Goal: Task Accomplishment & Management: Manage account settings

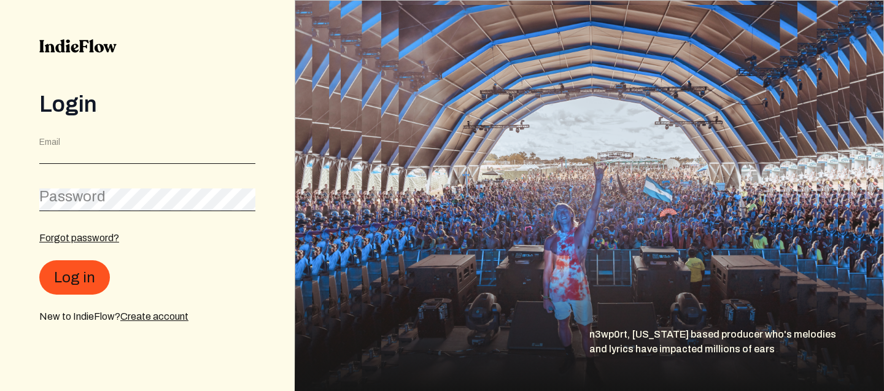
click at [119, 156] on input "email" at bounding box center [147, 152] width 216 height 23
type input "[EMAIL_ADDRESS][DOMAIN_NAME]"
click at [87, 204] on div "Password" at bounding box center [147, 197] width 216 height 28
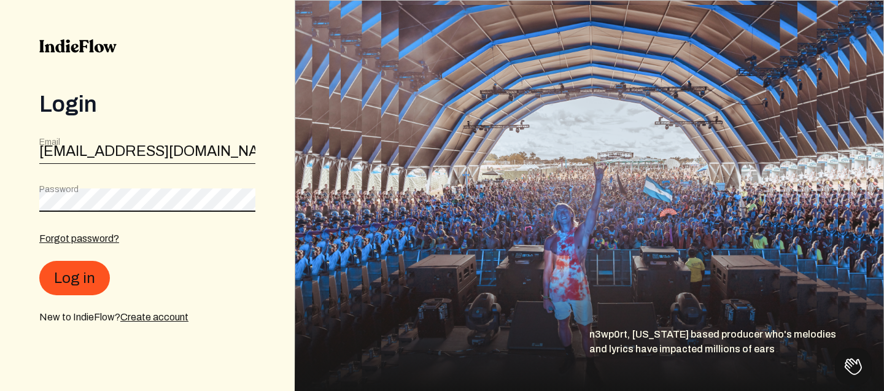
click at [39, 261] on button "Log in" at bounding box center [74, 278] width 71 height 34
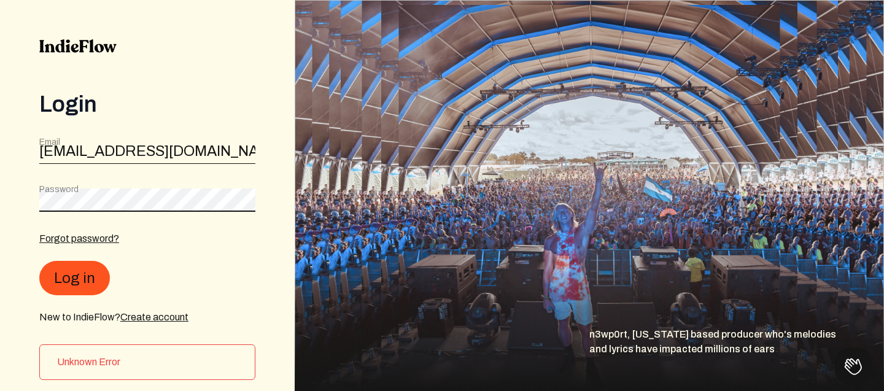
click at [39, 261] on button "Log in" at bounding box center [74, 278] width 71 height 34
